Goal: Transaction & Acquisition: Purchase product/service

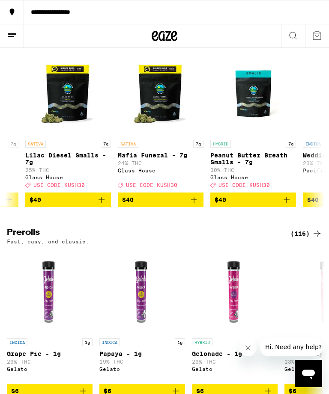
scroll to position [304, 0]
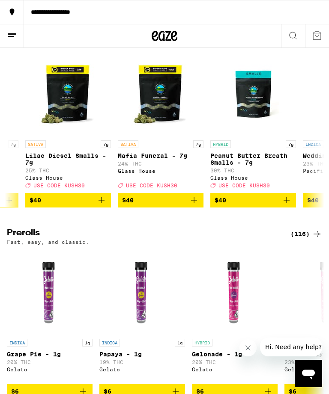
click at [284, 205] on icon "Add to bag" at bounding box center [286, 200] width 10 height 10
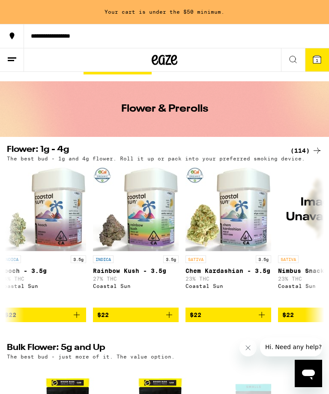
scroll to position [0, 0]
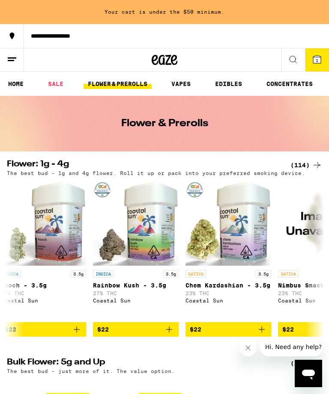
click at [235, 84] on link "EDIBLES" at bounding box center [229, 84] width 36 height 10
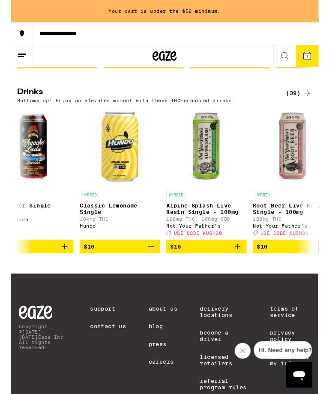
scroll to position [0, 2151]
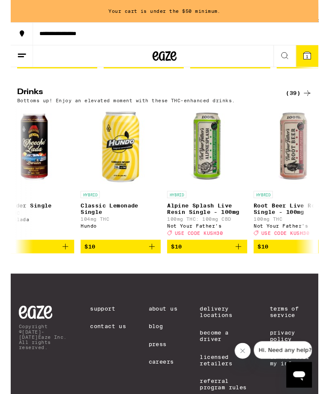
click at [127, 269] on span "$10" at bounding box center [117, 264] width 77 height 10
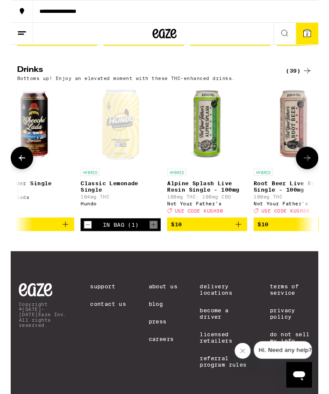
click at [226, 245] on span "$10" at bounding box center [209, 240] width 77 height 10
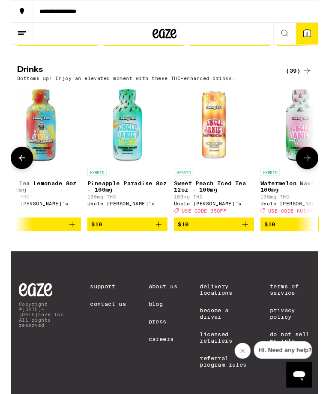
click at [222, 76] on div "Gummies and Mints (111) Dosable, portable and discreet sweets. INDICA Watermelo…" at bounding box center [164, 53] width 329 height 758
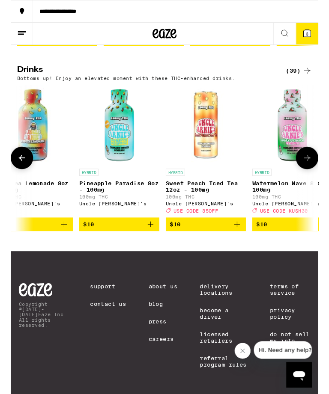
scroll to position [0, 2523]
click at [134, 245] on span "$10" at bounding box center [115, 240] width 77 height 10
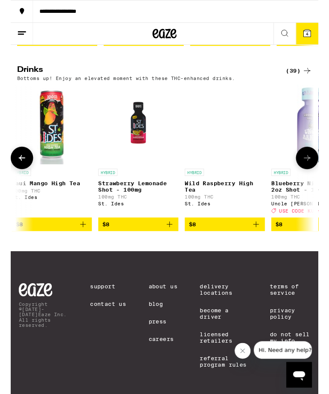
scroll to position [0, 1485]
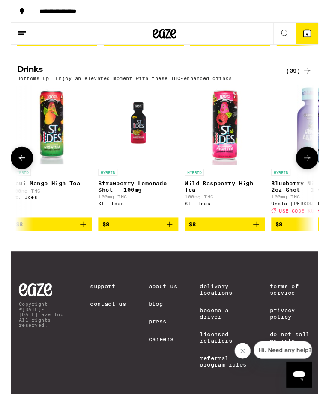
click at [167, 245] on icon "Add to bag" at bounding box center [170, 240] width 10 height 10
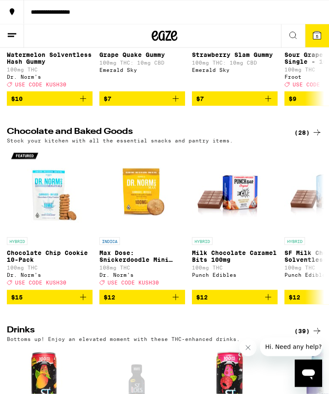
scroll to position [203, 0]
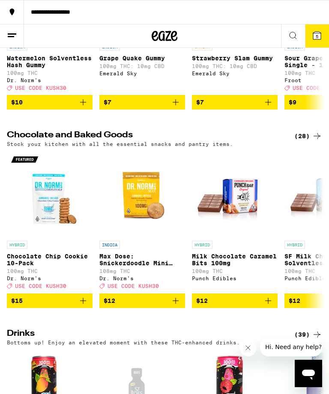
click at [318, 37] on span "5" at bounding box center [316, 36] width 3 height 5
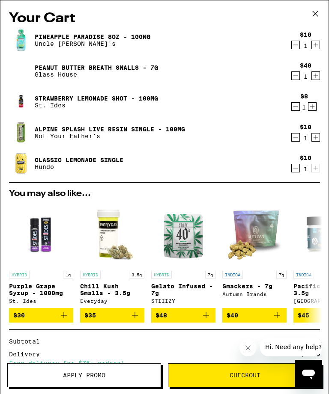
click at [318, 141] on icon "Increment" at bounding box center [316, 137] width 8 height 10
click at [312, 107] on icon "Increment" at bounding box center [312, 106] width 5 height 5
click at [112, 372] on button "Apply Promo" at bounding box center [84, 375] width 154 height 24
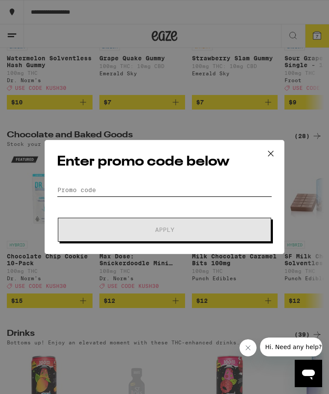
click at [226, 189] on input "Promo Code" at bounding box center [164, 190] width 215 height 13
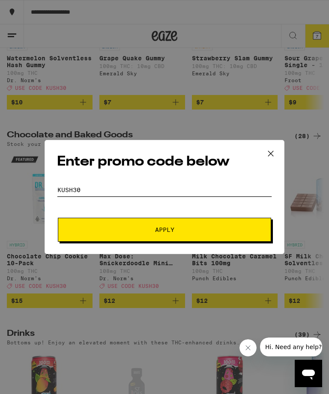
type input "Kush30"
click at [215, 229] on span "Apply" at bounding box center [164, 230] width 154 height 6
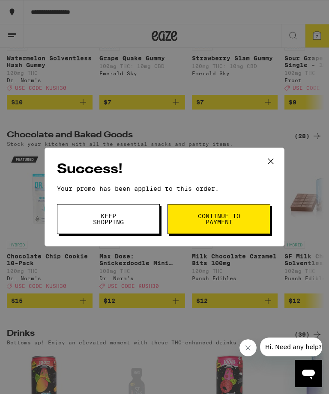
click at [236, 219] on span "Continue to payment" at bounding box center [219, 219] width 44 height 12
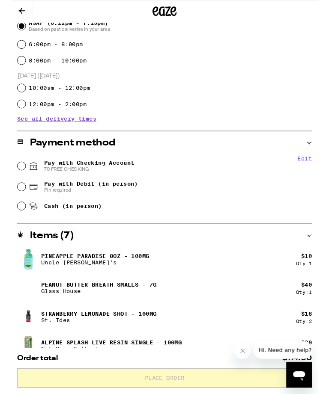
scroll to position [242, 0]
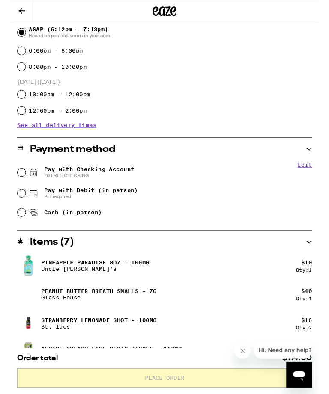
click at [11, 182] on input "Pay with Checking Account 70 FREE CHECKING" at bounding box center [11, 184] width 9 height 9
radio input "true"
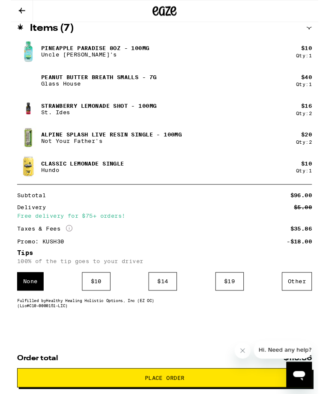
scroll to position [497, 0]
click at [308, 298] on div "Other" at bounding box center [306, 302] width 32 height 20
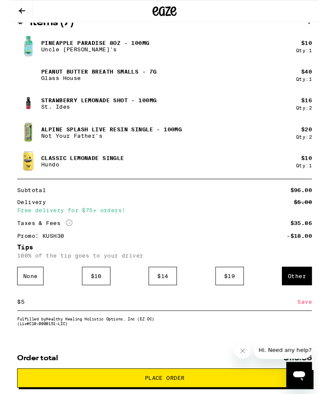
type input "5"
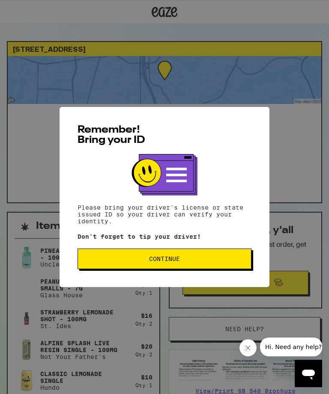
click at [217, 262] on span "Continue" at bounding box center [164, 259] width 159 height 6
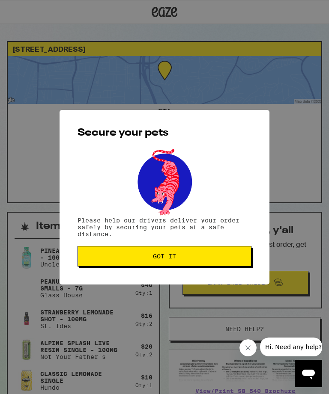
click at [112, 255] on button "Got it" at bounding box center [164, 256] width 174 height 21
